Goal: Task Accomplishment & Management: Manage account settings

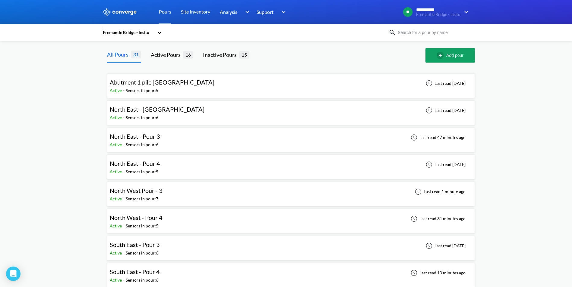
click at [206, 198] on div "North West Pour - 3 Active - Sensors in pour: 7 Last read 1 minute ago" at bounding box center [291, 194] width 362 height 19
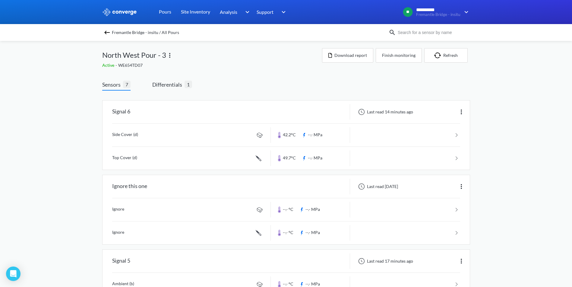
click at [111, 30] on img at bounding box center [106, 32] width 7 height 7
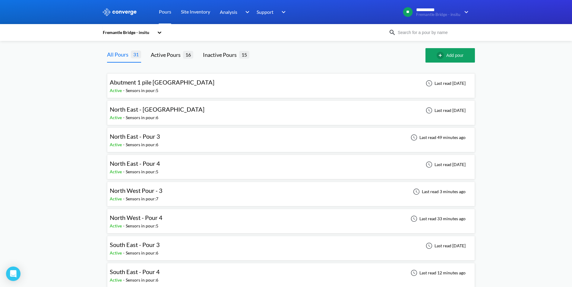
click at [191, 190] on div "North West Pour - 3 Active - Sensors in pour: 7 Last read 3 minutes ago" at bounding box center [291, 194] width 362 height 19
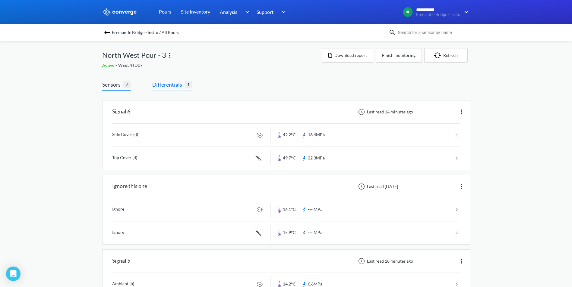
click at [153, 83] on span "Differentials" at bounding box center [168, 84] width 32 height 8
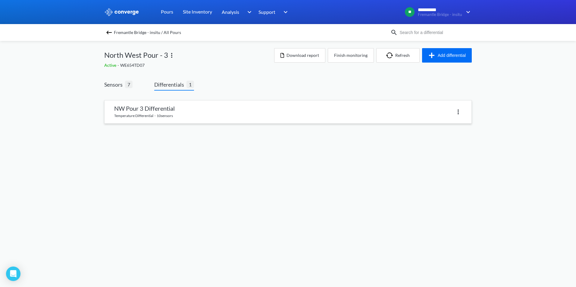
click at [464, 111] on link at bounding box center [288, 112] width 367 height 23
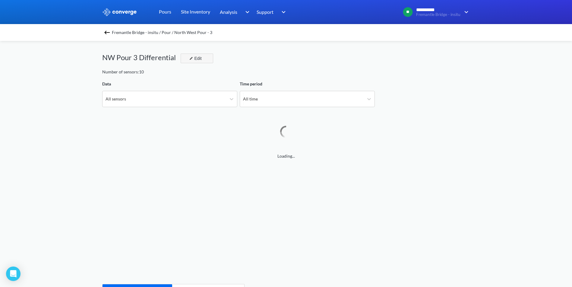
click at [197, 62] on div "Edit" at bounding box center [195, 58] width 16 height 7
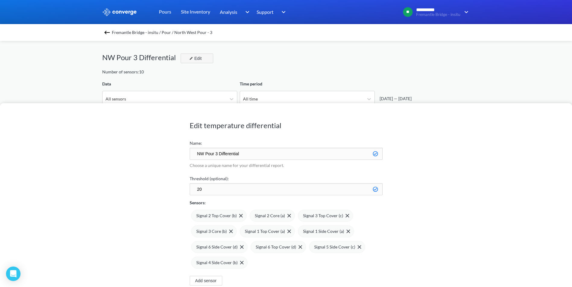
scroll to position [505, 572]
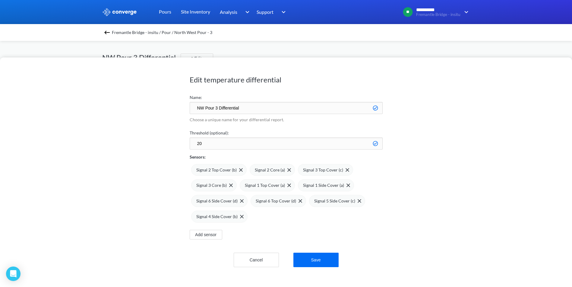
drag, startPoint x: 249, startPoint y: 108, endPoint x: 133, endPoint y: 101, distance: 115.9
click at [133, 101] on div "Edit temperature differential Name: NW Pour 3 Differential Choose a unique name…" at bounding box center [286, 173] width 572 height 230
type input "All - Temperature NW Pour 3"
click at [241, 171] on img at bounding box center [241, 170] width 4 height 4
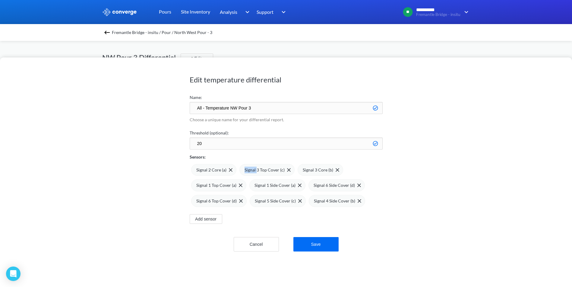
click at [241, 171] on div "Signal 3 Top Cover (c)" at bounding box center [266, 170] width 55 height 12
click at [233, 171] on div "Signal 2 Core (a)" at bounding box center [213, 170] width 45 height 12
click at [233, 171] on div "Signal 3 Core (b)" at bounding box center [213, 170] width 45 height 12
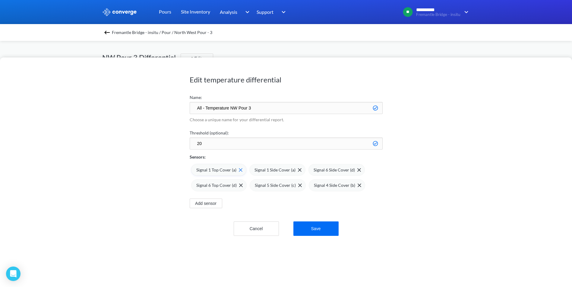
click at [237, 170] on span at bounding box center [239, 170] width 6 height 4
click at [0, 0] on span at bounding box center [0, 0] width 0 height 0
click at [255, 170] on div "Signal 6 Side Cover (d)" at bounding box center [278, 170] width 47 height 7
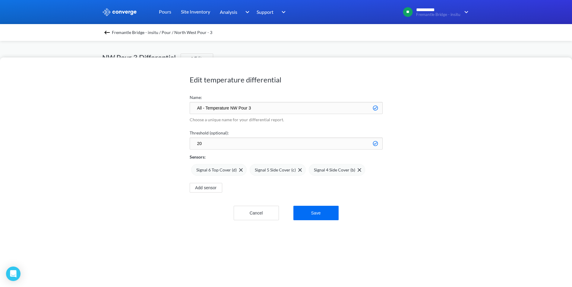
click at [0, 0] on span at bounding box center [0, 0] width 0 height 0
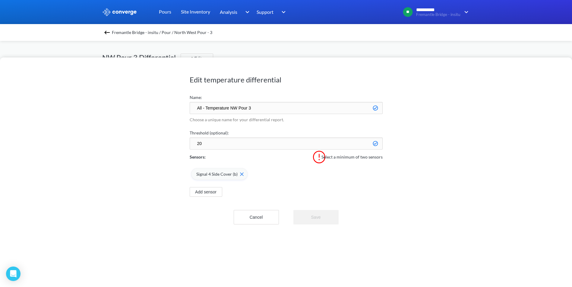
click at [240, 174] on img at bounding box center [242, 175] width 4 height 4
click at [210, 178] on button "Add sensor" at bounding box center [206, 177] width 33 height 10
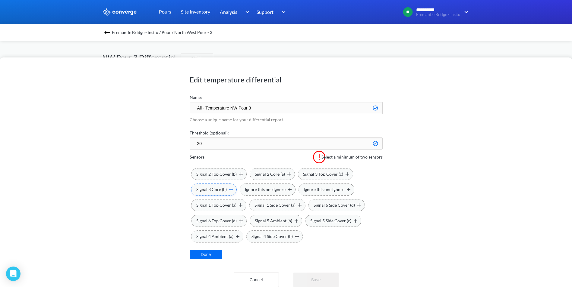
click at [234, 192] on div "Signal 3 Core (b)" at bounding box center [213, 190] width 45 height 12
click at [318, 176] on span "Signal 2 Core (a)" at bounding box center [318, 174] width 30 height 7
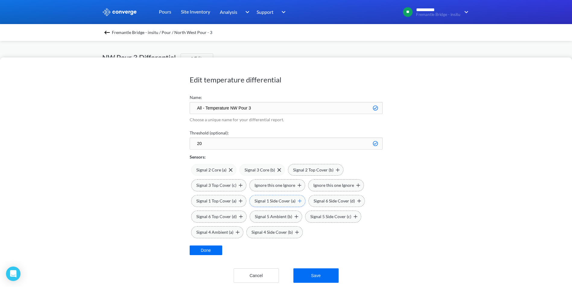
click at [278, 202] on span "Signal 1 Side Cover (a)" at bounding box center [274, 201] width 41 height 7
click at [227, 215] on span "Signal 6 Top Cover (d)" at bounding box center [216, 217] width 40 height 7
click at [209, 253] on button "Done" at bounding box center [206, 251] width 33 height 10
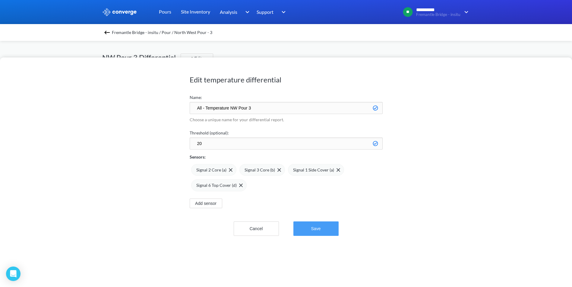
click at [324, 233] on button "Save" at bounding box center [315, 229] width 45 height 14
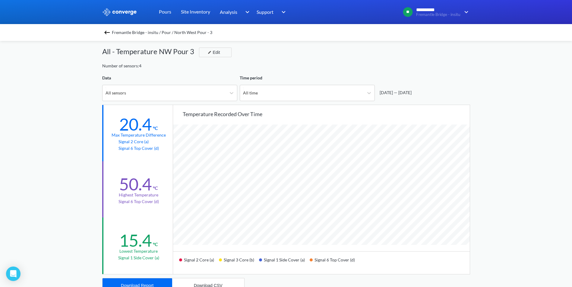
scroll to position [0, 0]
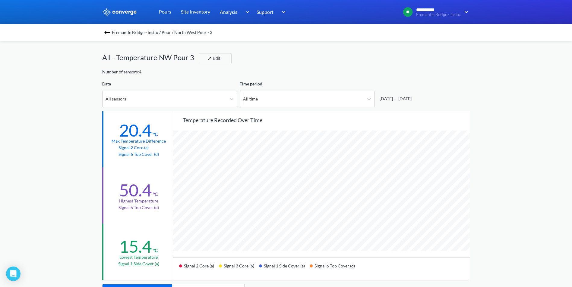
click at [109, 33] on img at bounding box center [106, 32] width 7 height 7
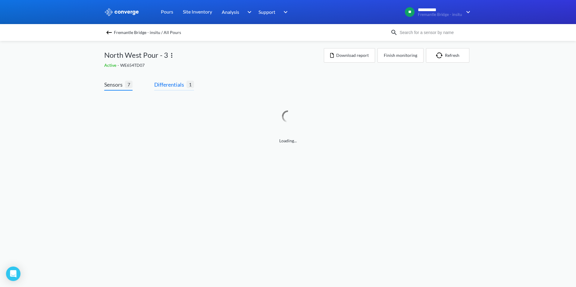
click at [171, 84] on span "Differentials" at bounding box center [170, 84] width 32 height 8
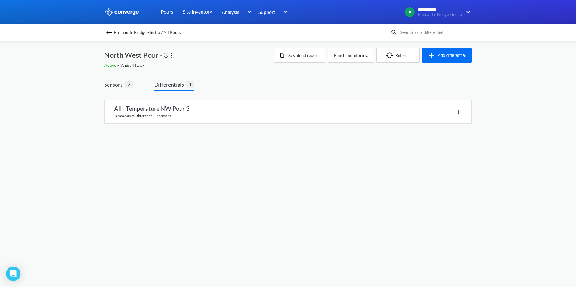
click at [477, 58] on div "**********" at bounding box center [288, 68] width 576 height 136
click at [462, 55] on button "Add differential" at bounding box center [447, 55] width 50 height 14
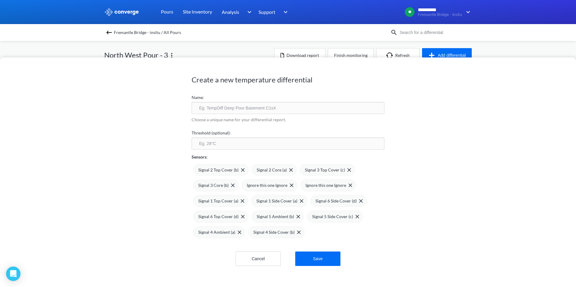
click at [219, 114] on div "Choose a unique name for your differential report." at bounding box center [288, 120] width 193 height 13
click at [221, 112] on input "text" at bounding box center [288, 108] width 193 height 12
type input "All - Maturity Included NW Pour 3"
click at [231, 140] on input "number" at bounding box center [288, 144] width 193 height 12
type input "20"
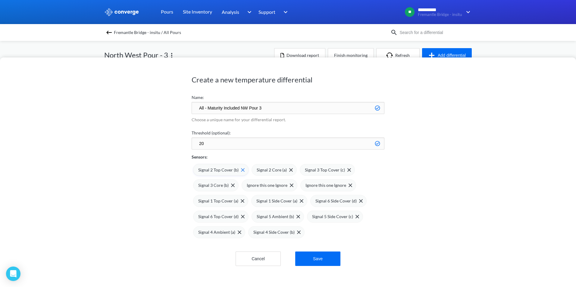
click at [241, 170] on img at bounding box center [243, 170] width 4 height 4
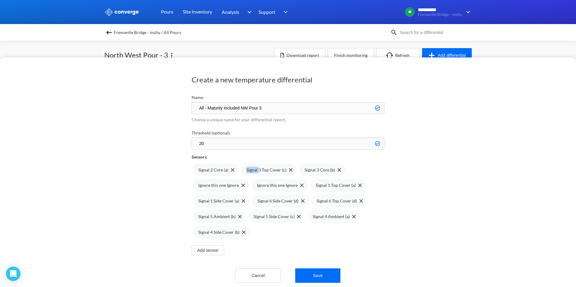
click at [241, 170] on div "Signal 3 Top Cover (c)" at bounding box center [268, 170] width 55 height 12
click at [300, 170] on div "Signal 3 Core (b)" at bounding box center [322, 170] width 45 height 12
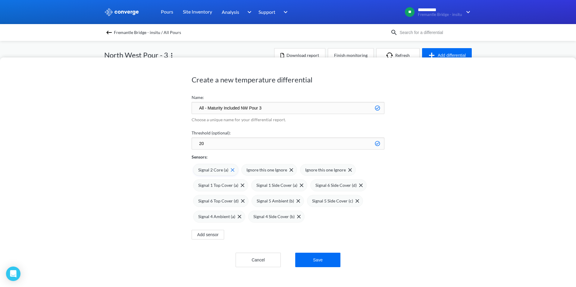
click at [231, 169] on img at bounding box center [233, 170] width 4 height 4
click at [246, 169] on span "Ignore this one Ignore" at bounding box center [266, 170] width 41 height 7
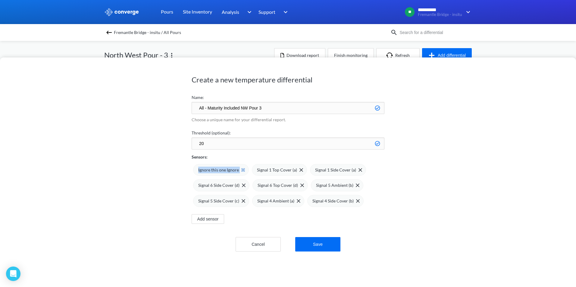
click at [228, 169] on span "Ignore this one Ignore" at bounding box center [218, 170] width 41 height 7
click at [228, 169] on span "Signal 1 Top Cover (a)" at bounding box center [218, 170] width 40 height 7
click at [256, 169] on span "Signal 1 Side Cover (a)" at bounding box center [276, 170] width 41 height 7
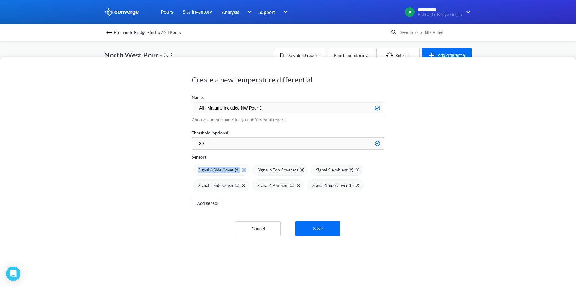
click at [228, 169] on span "Signal 6 Side Cover (d)" at bounding box center [218, 170] width 41 height 7
click at [258, 169] on span "Signal 6 Top Cover (d)" at bounding box center [278, 170] width 40 height 7
click at [228, 169] on span "Signal 5 Ambient (b)" at bounding box center [216, 170] width 37 height 7
click at [254, 169] on span "Signal 5 Side Cover (c)" at bounding box center [274, 170] width 41 height 7
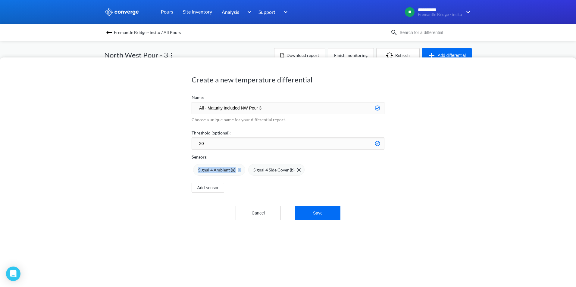
click at [228, 169] on span "Signal 4 Ambient (a)" at bounding box center [216, 170] width 37 height 7
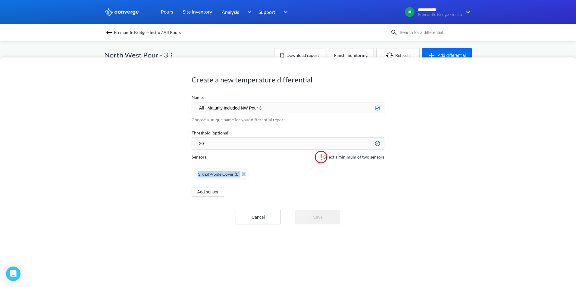
click at [228, 169] on div "Signal 4 Side Cover (b)" at bounding box center [221, 174] width 56 height 12
click at [204, 180] on button "Add sensor" at bounding box center [208, 177] width 33 height 10
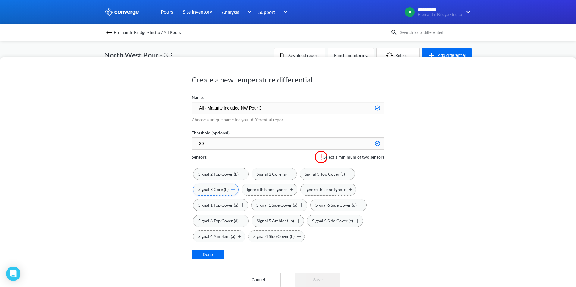
click at [224, 187] on span "Signal 3 Core (b)" at bounding box center [213, 190] width 30 height 7
click at [311, 173] on span "Signal 2 Core (a)" at bounding box center [320, 174] width 30 height 7
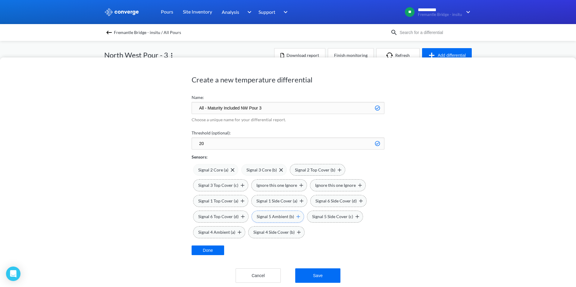
click at [279, 216] on span "Signal 5 Ambient (b)" at bounding box center [275, 217] width 37 height 7
click at [321, 201] on span "Signal 1 Side Cover (a)" at bounding box center [335, 201] width 41 height 7
click at [216, 230] on span "Signal 4 Ambient (a)" at bounding box center [216, 232] width 37 height 7
click at [316, 216] on span "Signal 6 Top Cover (d)" at bounding box center [336, 217] width 40 height 7
click at [210, 250] on button "Done" at bounding box center [208, 251] width 33 height 10
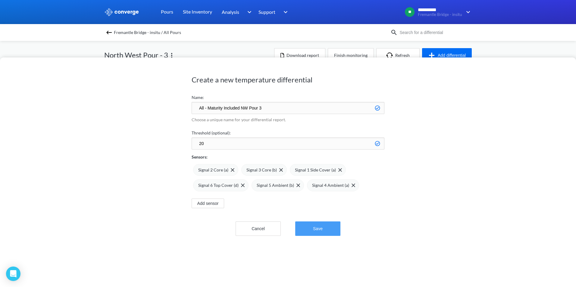
click at [325, 230] on button "Save" at bounding box center [317, 229] width 45 height 14
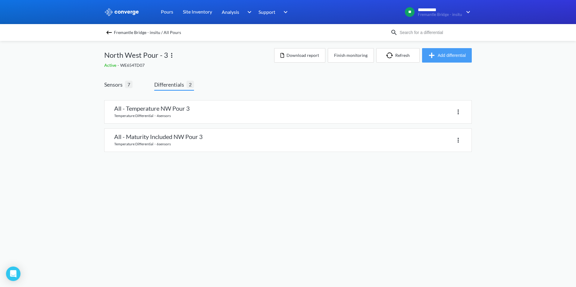
click at [428, 50] on button "Add differential" at bounding box center [447, 55] width 50 height 14
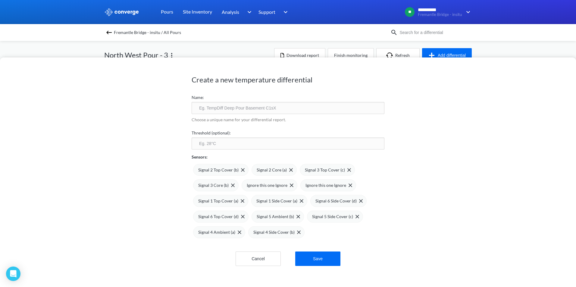
click at [237, 109] on input "text" at bounding box center [288, 108] width 193 height 12
type input "All Sensors - NW Pour 3"
click at [282, 181] on div "Ignore this one Ignore" at bounding box center [270, 186] width 56 height 12
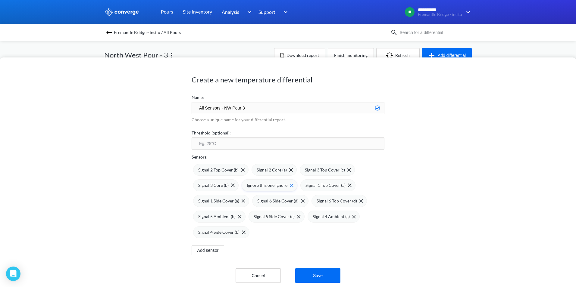
click at [290, 185] on img at bounding box center [292, 186] width 4 height 4
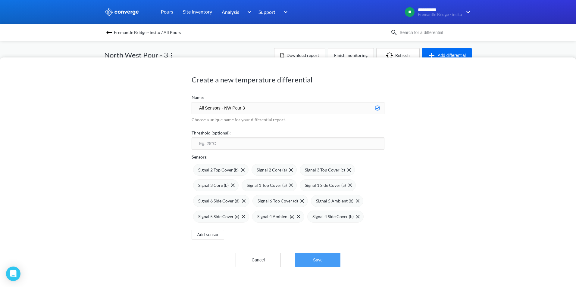
click at [309, 257] on button "Save" at bounding box center [317, 260] width 45 height 14
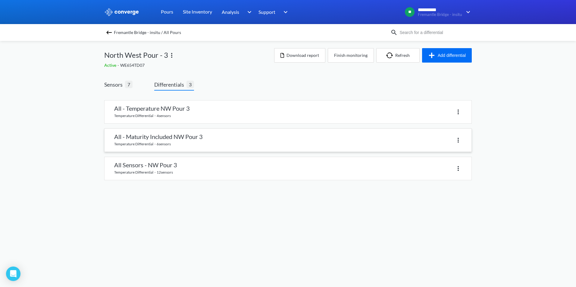
click at [171, 136] on link at bounding box center [288, 140] width 367 height 23
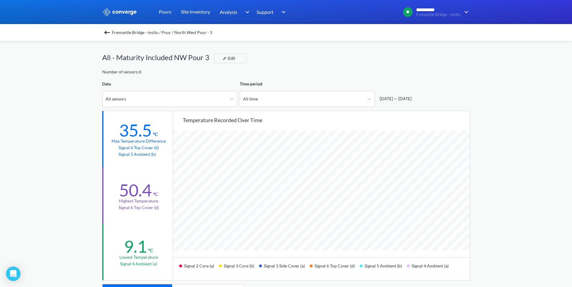
click at [103, 30] on div "Fremantle Bridge - insitu / Pour / North West Pour - 3" at bounding box center [286, 32] width 572 height 17
click at [107, 30] on img at bounding box center [106, 32] width 7 height 7
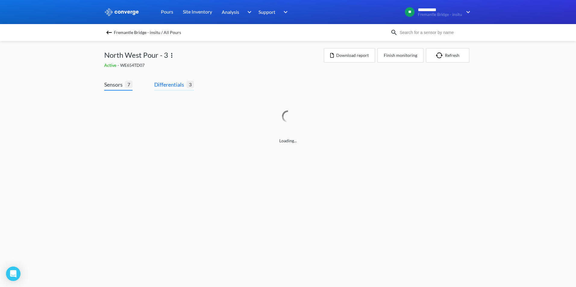
click at [176, 88] on span "Differentials" at bounding box center [170, 84] width 32 height 8
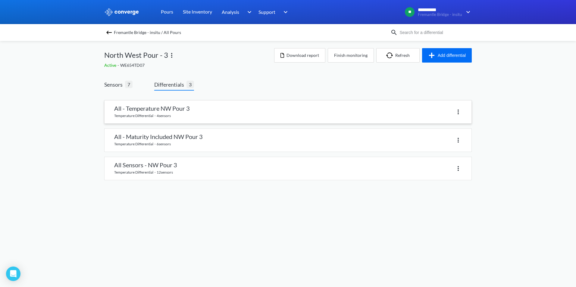
click at [202, 114] on link at bounding box center [288, 112] width 367 height 23
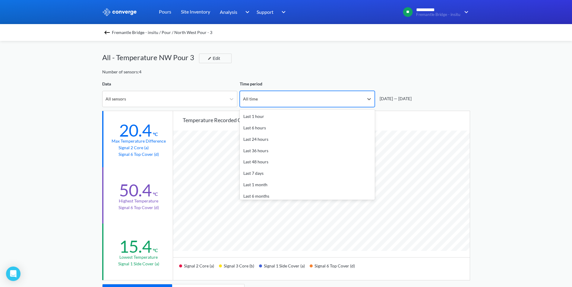
click at [288, 102] on div "All time" at bounding box center [302, 99] width 124 height 16
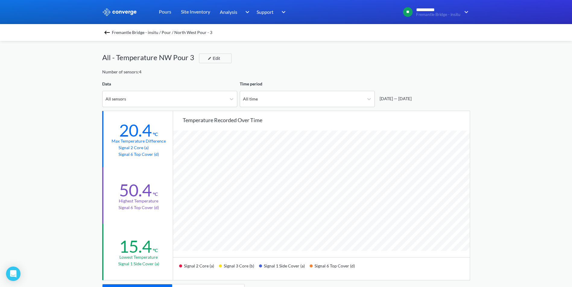
click at [109, 35] on img at bounding box center [106, 32] width 7 height 7
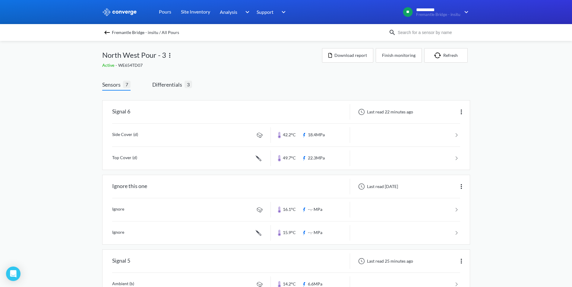
click at [165, 82] on span "Differentials" at bounding box center [168, 84] width 32 height 8
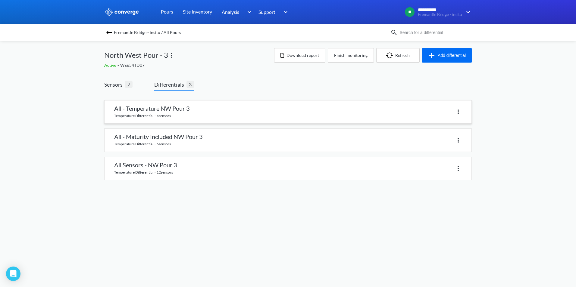
click at [166, 121] on link at bounding box center [288, 112] width 367 height 23
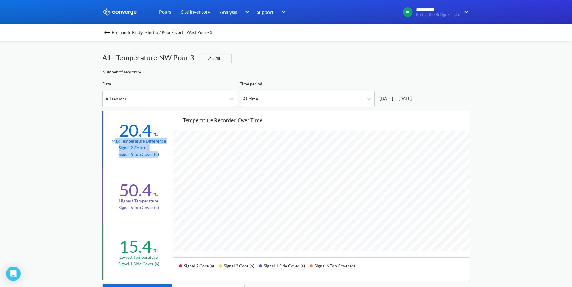
drag, startPoint x: 116, startPoint y: 137, endPoint x: 157, endPoint y: 157, distance: 46.0
click at [157, 157] on div "20.4 °C Max temperature difference Signal 2 Core (a) Signal 6 Top Cover (d)" at bounding box center [138, 139] width 72 height 56
drag, startPoint x: 157, startPoint y: 157, endPoint x: 148, endPoint y: 181, distance: 25.5
click at [148, 181] on div "50.4" at bounding box center [135, 190] width 33 height 20
drag, startPoint x: 148, startPoint y: 181, endPoint x: 111, endPoint y: 184, distance: 37.8
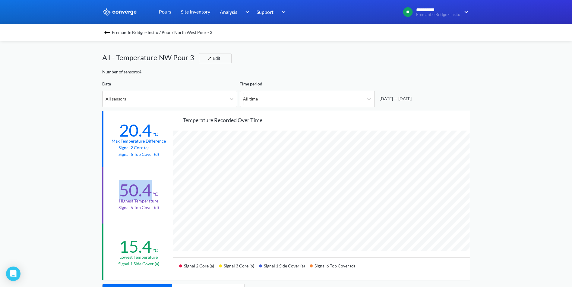
click at [111, 184] on div "50.4 °C Highest temperature Signal 6 Top Cover (d)" at bounding box center [138, 196] width 72 height 56
drag, startPoint x: 111, startPoint y: 184, endPoint x: 89, endPoint y: 211, distance: 34.5
click at [89, 211] on div "**********" at bounding box center [286, 252] width 572 height 505
drag, startPoint x: 117, startPoint y: 123, endPoint x: 160, endPoint y: 175, distance: 67.5
click at [160, 175] on div "20.4 °C Max temperature difference Signal 2 Core (a) Signal 6 Top Cover (d) 50.…" at bounding box center [137, 195] width 71 height 169
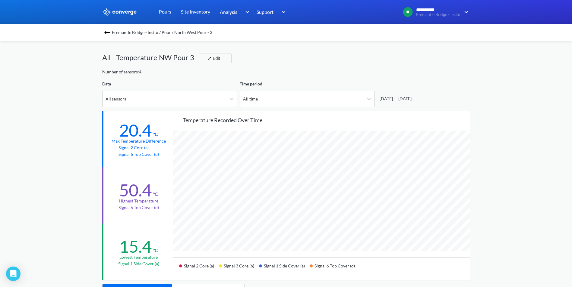
drag, startPoint x: 160, startPoint y: 175, endPoint x: 149, endPoint y: 209, distance: 35.7
click at [149, 209] on p "Signal 6 Top Cover (d)" at bounding box center [138, 208] width 40 height 7
click at [209, 102] on div "All sensors" at bounding box center [164, 99] width 124 height 16
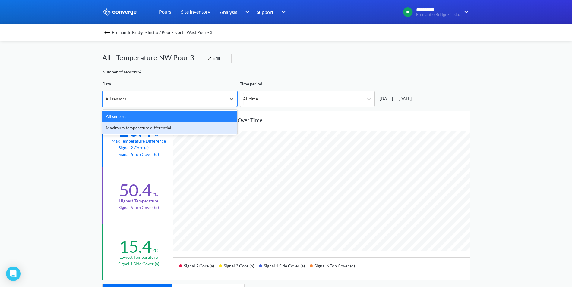
click at [165, 129] on div "Maximum temperature differential" at bounding box center [169, 127] width 135 height 11
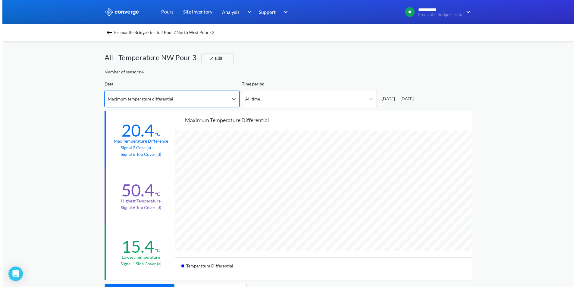
scroll to position [505, 572]
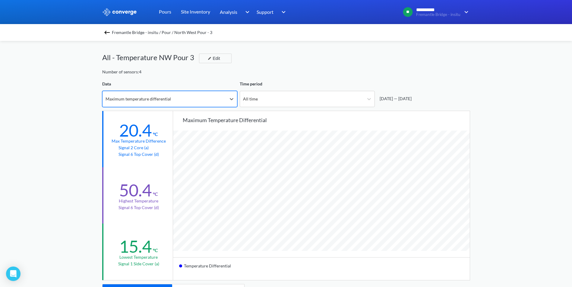
click at [111, 39] on div "Fremantle Bridge - insitu / Pour / North West Pour - 3" at bounding box center [286, 32] width 572 height 17
click at [110, 34] on img at bounding box center [106, 32] width 7 height 7
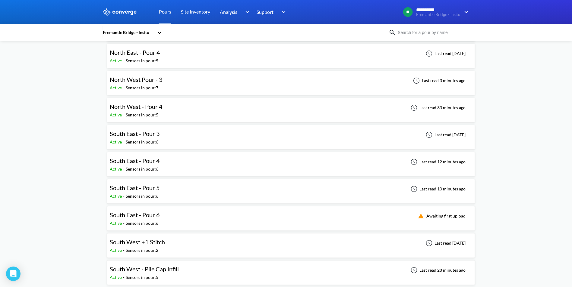
scroll to position [121, 0]
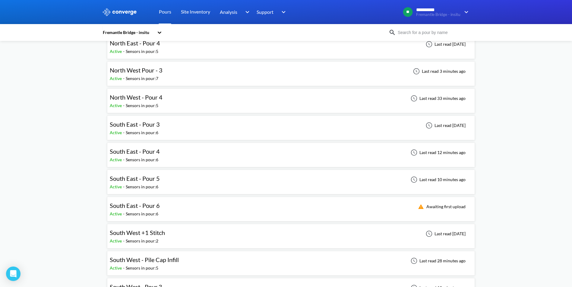
click at [171, 127] on div "South East - Pour 3 Active - Sensors in pour: 6 Last read [DATE]" at bounding box center [291, 127] width 362 height 19
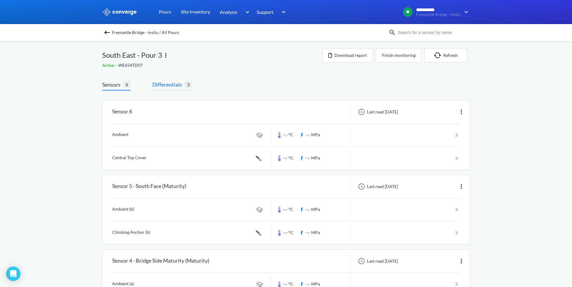
click at [158, 85] on span "Differentials" at bounding box center [168, 84] width 32 height 8
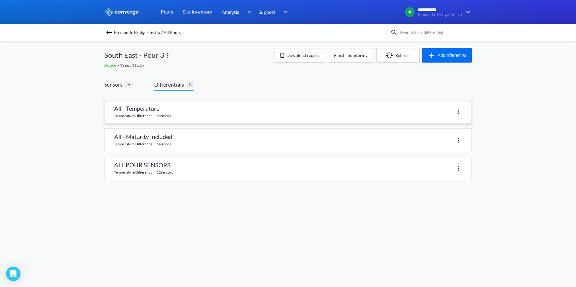
click at [226, 114] on link at bounding box center [288, 112] width 367 height 23
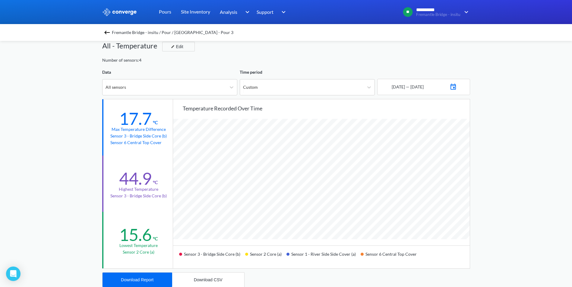
scroll to position [7, 0]
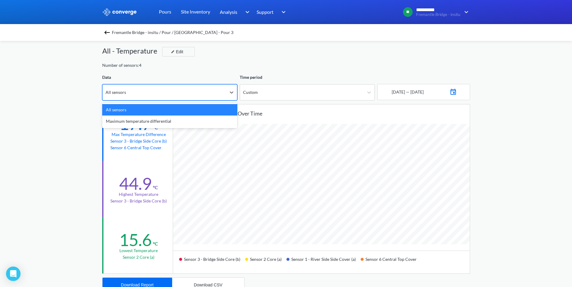
click at [169, 92] on div "All sensors" at bounding box center [164, 93] width 124 height 16
click at [80, 107] on div "**********" at bounding box center [286, 245] width 572 height 505
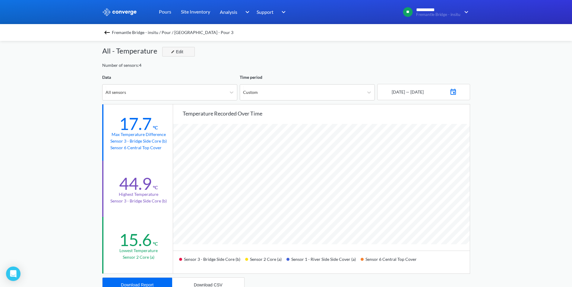
click at [173, 53] on img "button" at bounding box center [173, 52] width 4 height 4
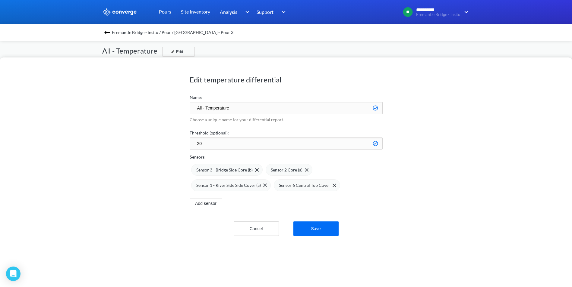
click at [264, 41] on div "Edit temperature differential Name: All - Temperature Choose a unique name for …" at bounding box center [286, 143] width 572 height 287
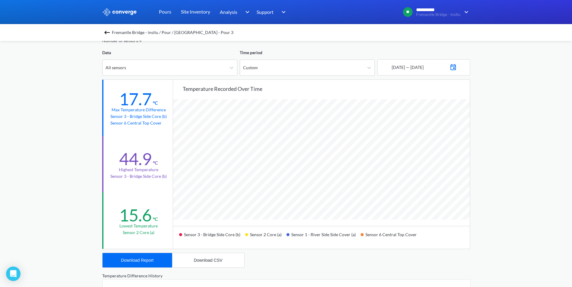
scroll to position [0, 0]
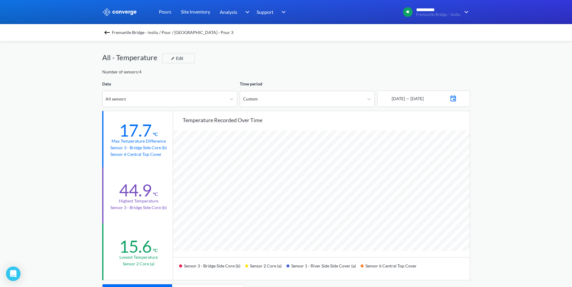
click at [107, 34] on img at bounding box center [106, 32] width 7 height 7
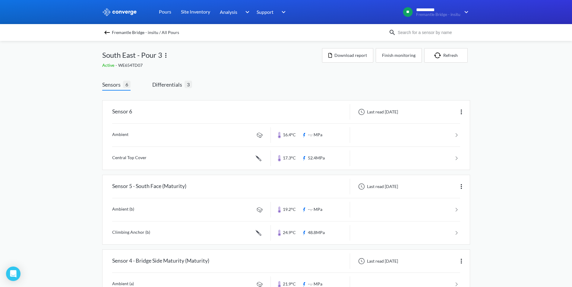
click at [156, 55] on span "South East - Pour 3" at bounding box center [132, 54] width 60 height 11
click at [157, 84] on span "Differentials" at bounding box center [168, 84] width 32 height 8
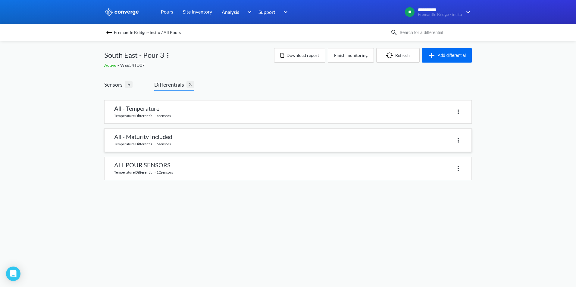
click at [146, 137] on link at bounding box center [288, 140] width 367 height 23
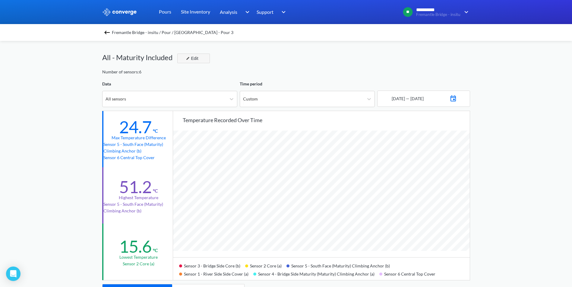
scroll to position [505, 572]
click at [192, 58] on div "Edit" at bounding box center [192, 58] width 16 height 7
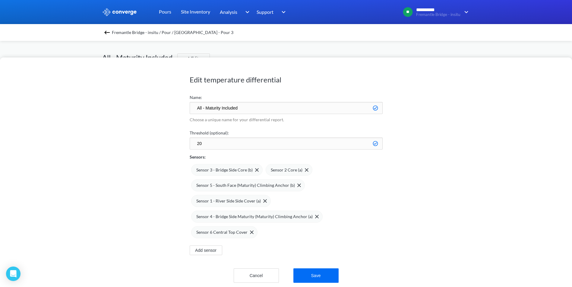
click at [138, 51] on div "Edit temperature differential Name: All - Maturity Included Choose a unique nam…" at bounding box center [286, 143] width 572 height 287
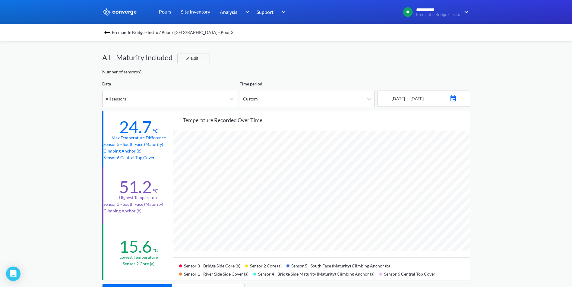
click at [119, 28] on span "Fremantle Bridge - insitu / Pour / [GEOGRAPHIC_DATA] - Pour 3" at bounding box center [172, 32] width 121 height 8
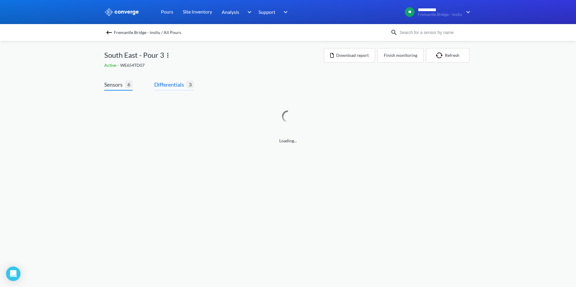
click at [160, 83] on span "Differentials" at bounding box center [170, 84] width 32 height 8
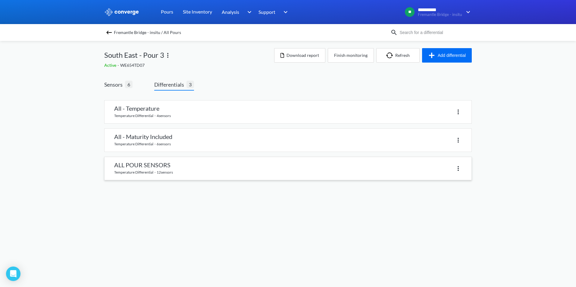
click at [144, 166] on link at bounding box center [288, 168] width 367 height 23
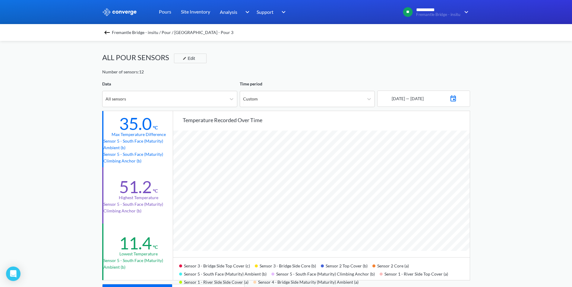
scroll to position [505, 572]
click at [109, 34] on img at bounding box center [106, 32] width 7 height 7
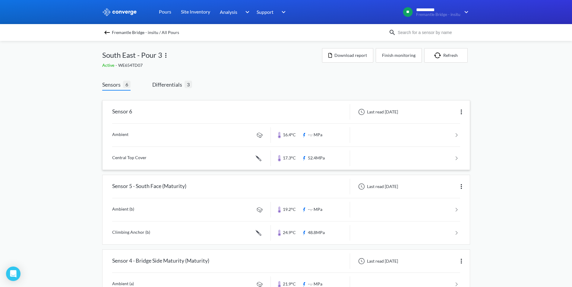
scroll to position [30, 0]
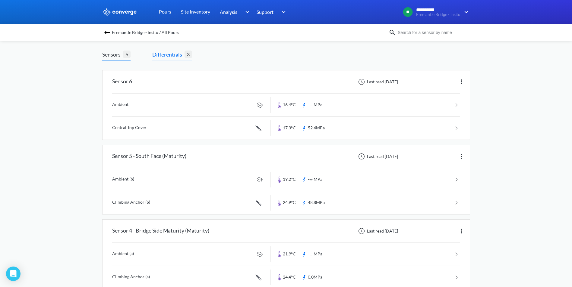
click at [166, 56] on span "Differentials" at bounding box center [168, 54] width 32 height 8
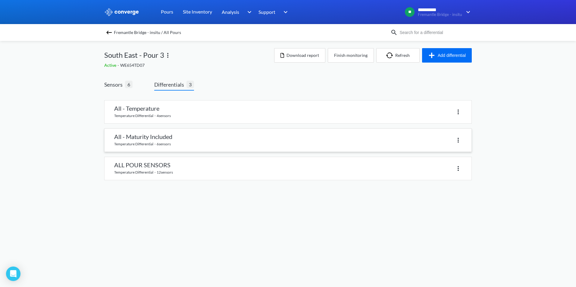
click at [151, 143] on link at bounding box center [288, 140] width 367 height 23
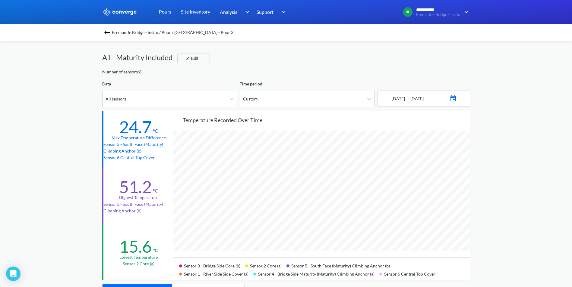
scroll to position [505, 572]
click at [116, 34] on span "Fremantle Bridge - insitu / Pour / [GEOGRAPHIC_DATA] - Pour 3" at bounding box center [172, 32] width 121 height 8
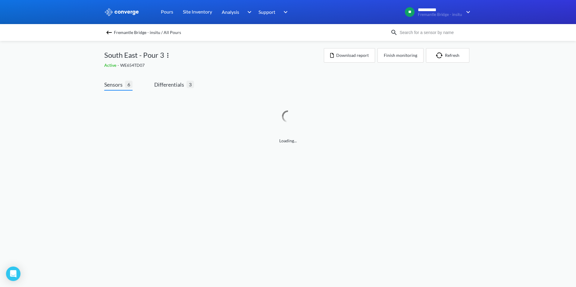
click at [116, 34] on span "Fremantle Bridge - insitu / All Pours" at bounding box center [147, 32] width 67 height 8
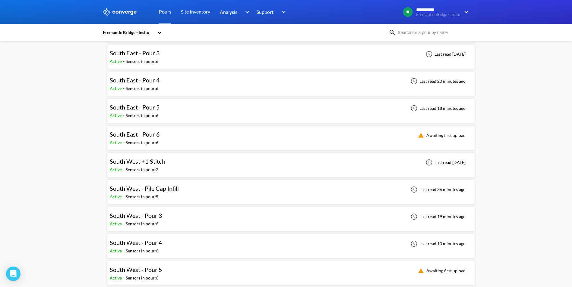
scroll to position [211, 0]
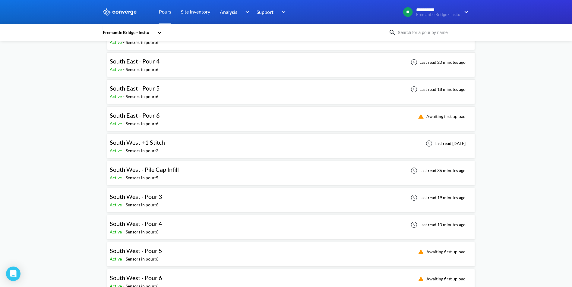
click at [175, 205] on div "South West - Pour 3 Active - Sensors in pour: 6 Last read 19 minutes ago" at bounding box center [291, 200] width 362 height 19
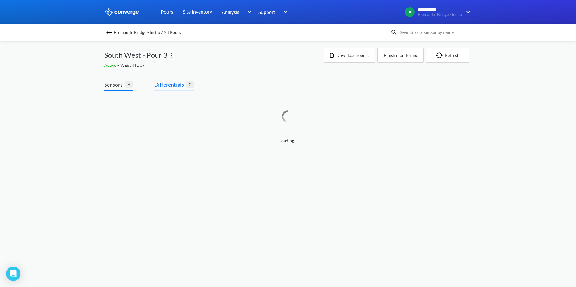
click at [171, 82] on span "Differentials" at bounding box center [170, 84] width 32 height 8
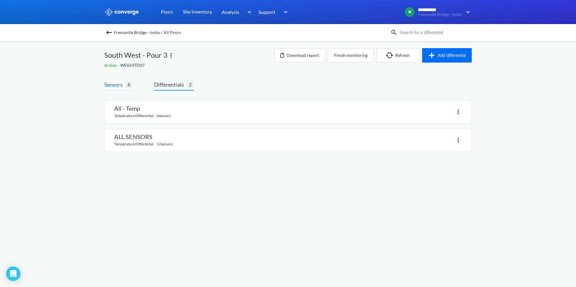
click at [123, 85] on span "Sensors" at bounding box center [114, 84] width 21 height 8
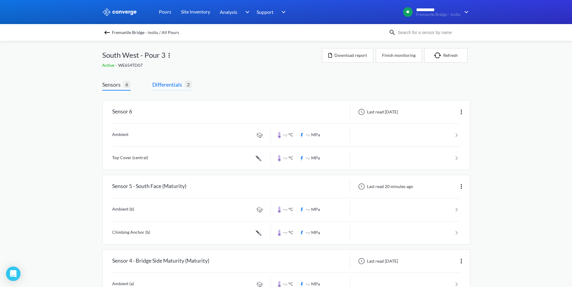
click at [172, 81] on span "Differentials" at bounding box center [168, 84] width 32 height 8
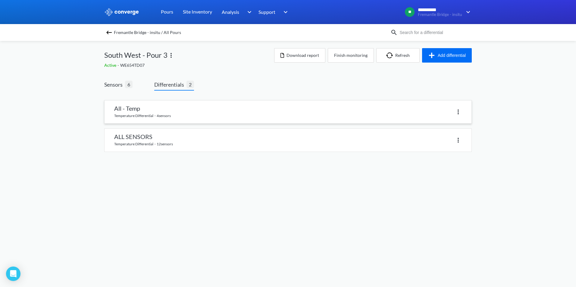
click at [164, 102] on link at bounding box center [288, 112] width 367 height 23
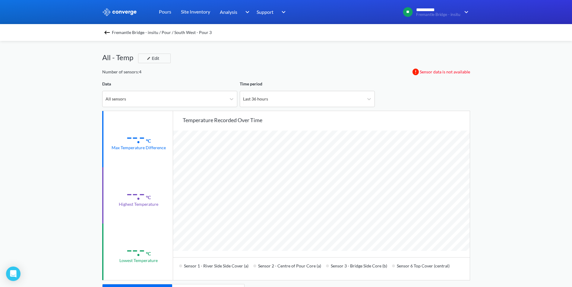
scroll to position [505, 572]
click at [274, 97] on div "Last 36 hours" at bounding box center [302, 99] width 124 height 16
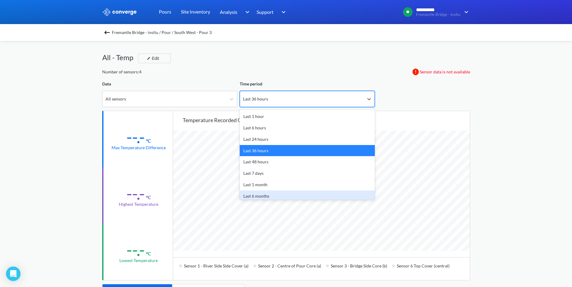
scroll to position [27, 0]
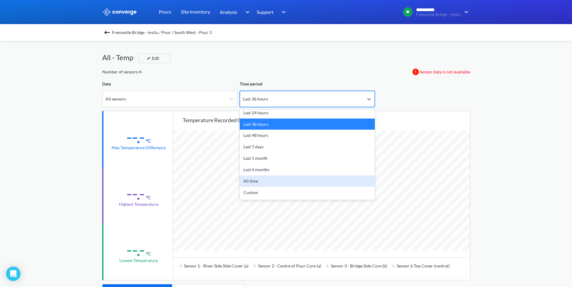
click at [265, 178] on div "All time" at bounding box center [307, 181] width 135 height 11
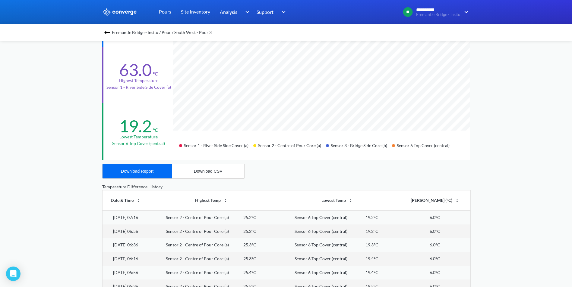
scroll to position [0, 0]
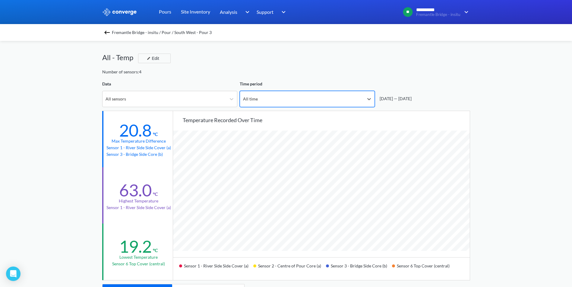
click at [116, 32] on span "Fremantle Bridge - insitu / Pour / South West - Pour 3" at bounding box center [162, 32] width 100 height 8
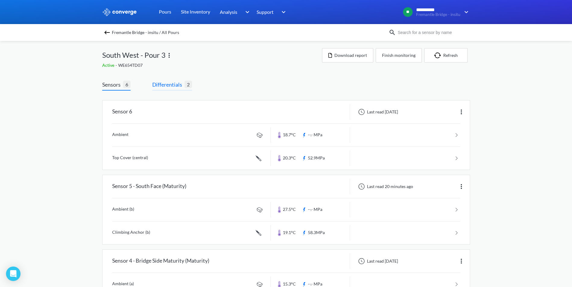
click at [167, 82] on span "Differentials" at bounding box center [168, 84] width 32 height 8
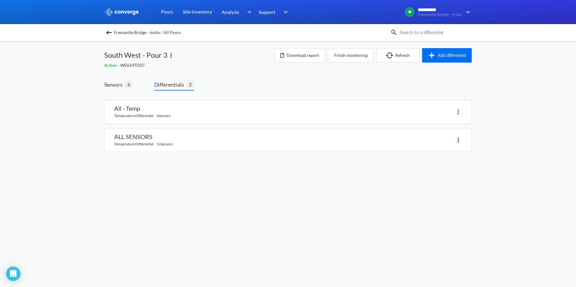
click at [111, 35] on img at bounding box center [108, 32] width 7 height 7
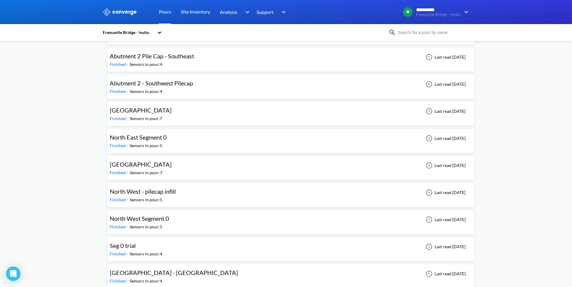
scroll to position [478, 0]
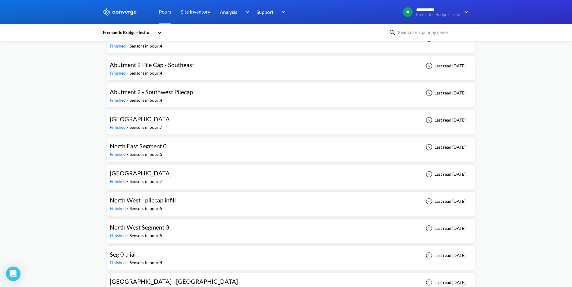
click at [193, 212] on div "North West - pilecap infill Finished - Sensors in pour: 5 Last read [DATE]" at bounding box center [291, 203] width 362 height 19
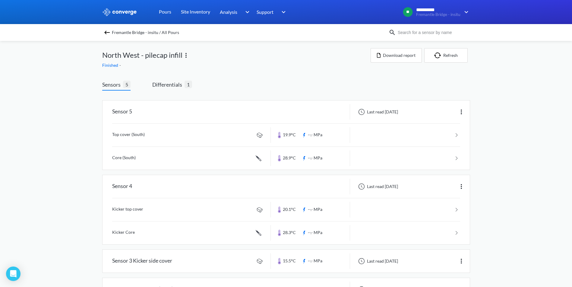
click at [111, 36] on div "Fremantle Bridge - insitu / All Pours" at bounding box center [245, 32] width 286 height 8
